Goal: Task Accomplishment & Management: Manage account settings

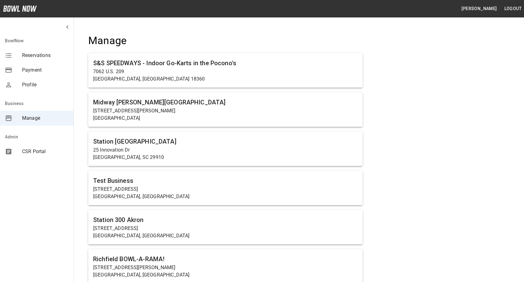
click at [37, 155] on span "CSR Portal" at bounding box center [45, 151] width 47 height 7
click at [40, 54] on span "Reservations" at bounding box center [45, 55] width 47 height 7
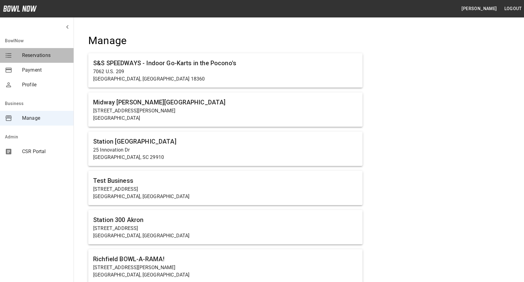
click at [40, 54] on span "Reservations" at bounding box center [45, 55] width 47 height 7
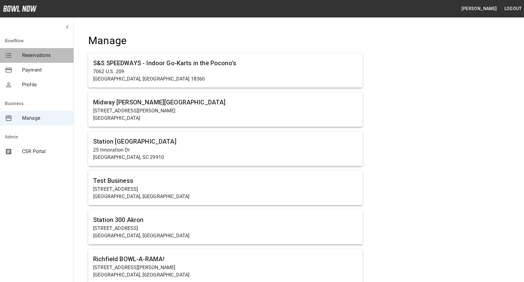
click at [40, 54] on span "Reservations" at bounding box center [45, 55] width 47 height 7
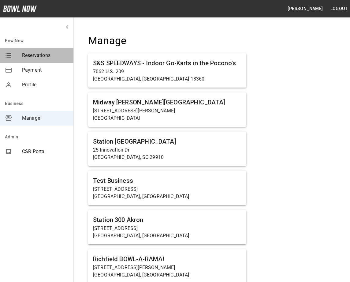
click at [43, 56] on span "Reservations" at bounding box center [45, 55] width 47 height 7
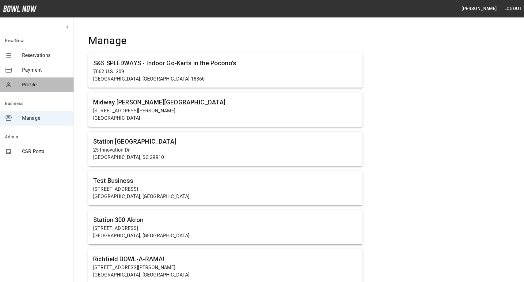
click at [41, 81] on span "Profile" at bounding box center [45, 84] width 47 height 7
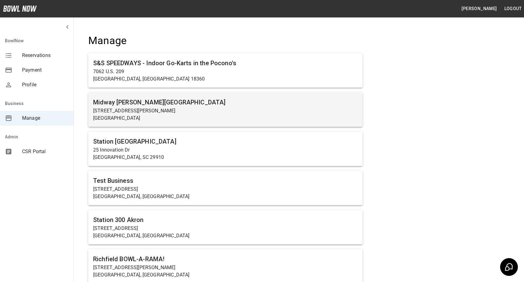
click at [150, 111] on p "[STREET_ADDRESS][PERSON_NAME]" at bounding box center [225, 110] width 264 height 7
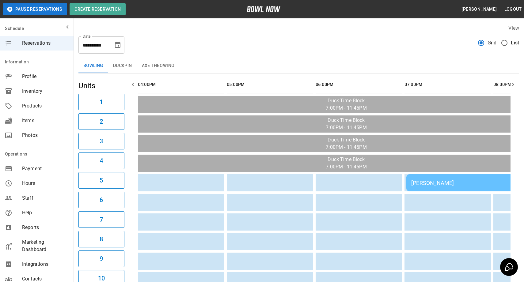
click at [30, 166] on span "Payment" at bounding box center [45, 168] width 47 height 7
